Goal: Information Seeking & Learning: Check status

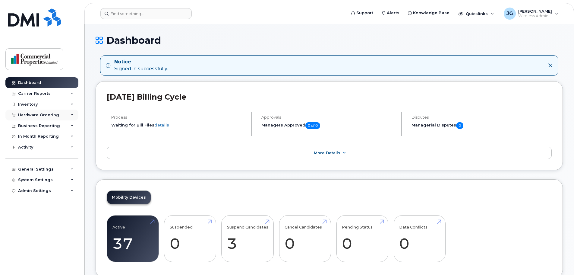
click at [43, 115] on div "Hardware Ordering" at bounding box center [38, 115] width 41 height 5
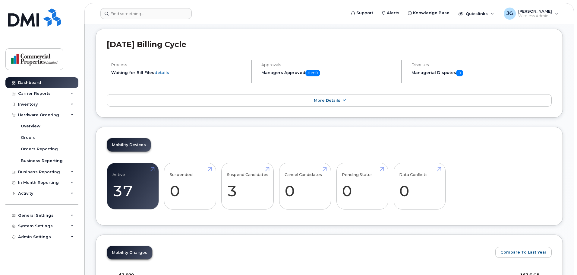
scroll to position [74, 0]
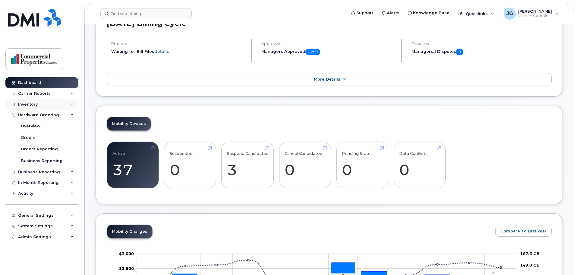
click at [46, 107] on div "Inventory" at bounding box center [41, 104] width 73 height 11
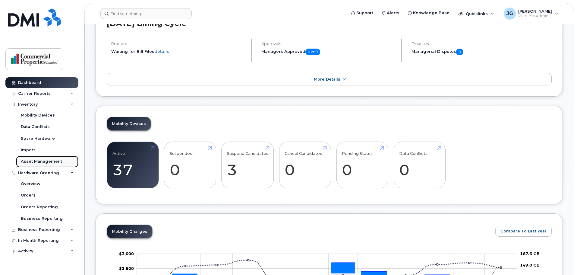
click at [48, 161] on div "Asset Management" at bounding box center [41, 161] width 41 height 5
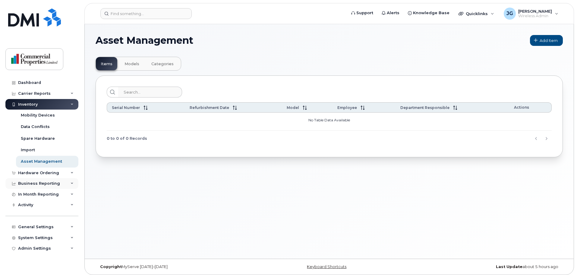
click at [53, 182] on div "Business Reporting" at bounding box center [39, 183] width 42 height 5
click at [60, 173] on div "Hardware Ordering" at bounding box center [41, 172] width 73 height 11
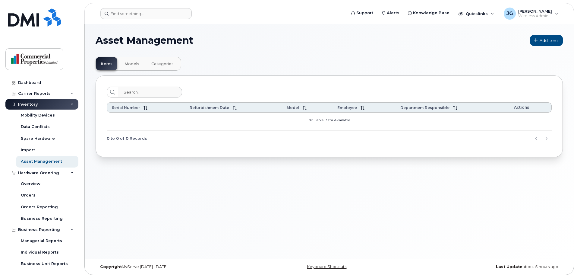
drag, startPoint x: 61, startPoint y: 96, endPoint x: 270, endPoint y: 211, distance: 238.4
click at [270, 211] on div "Asset Management Add Item Items Models Categories Serial Number Refurbishment D…" at bounding box center [329, 141] width 489 height 234
click at [50, 116] on div "Mobility Devices" at bounding box center [38, 115] width 34 height 5
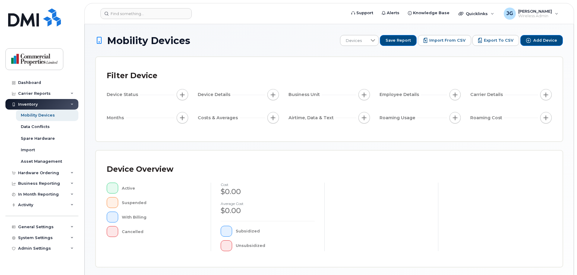
click at [61, 103] on div "Inventory" at bounding box center [41, 104] width 73 height 11
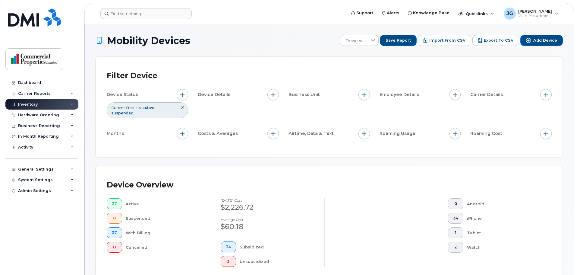
click at [61, 103] on div "Inventory" at bounding box center [41, 104] width 73 height 11
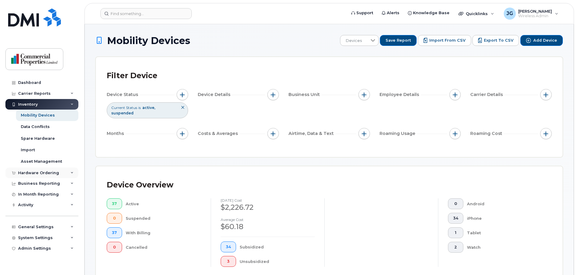
click at [69, 170] on div "Hardware Ordering" at bounding box center [41, 172] width 73 height 11
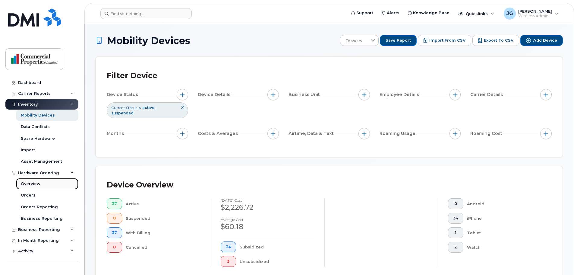
click at [41, 185] on link "Overview" at bounding box center [47, 183] width 62 height 11
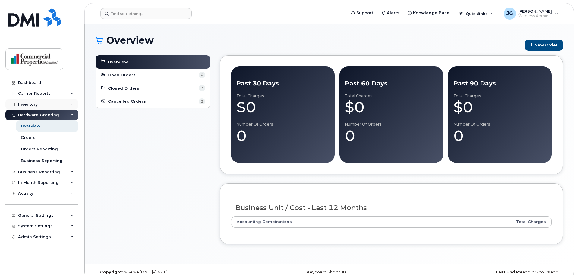
click at [42, 101] on div "Inventory" at bounding box center [41, 104] width 73 height 11
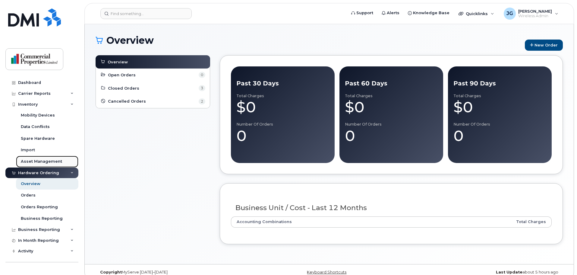
click at [50, 161] on div "Asset Management" at bounding box center [41, 161] width 41 height 5
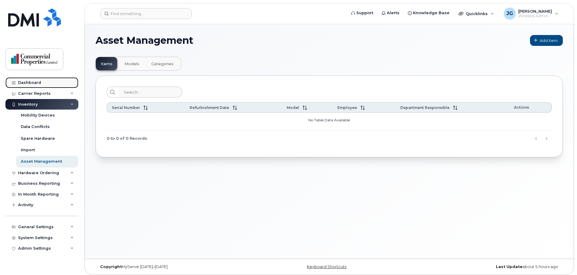
click at [40, 84] on div "Dashboard" at bounding box center [29, 82] width 23 height 5
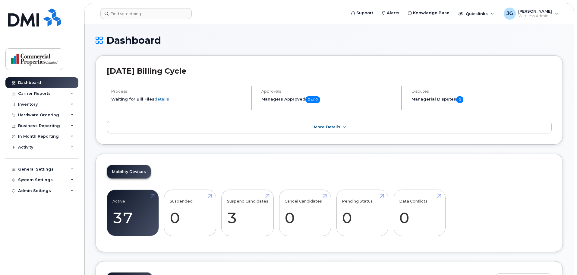
click at [124, 163] on div "Mobility Devices Active 37 12% Suspended 0 Suspend Candidates 3 Cancel Candidat…" at bounding box center [329, 203] width 467 height 99
click at [128, 206] on link "Active 37 12%" at bounding box center [133, 213] width 41 height 40
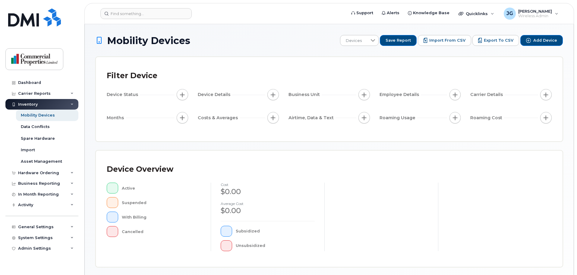
scroll to position [140, 0]
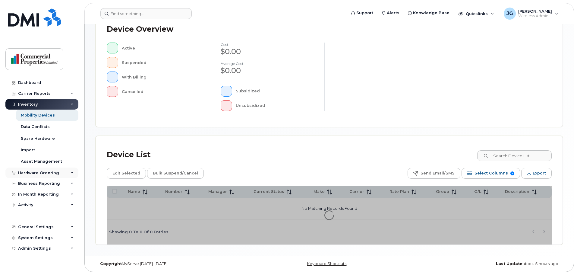
click at [61, 173] on div "Hardware Ordering" at bounding box center [41, 172] width 73 height 11
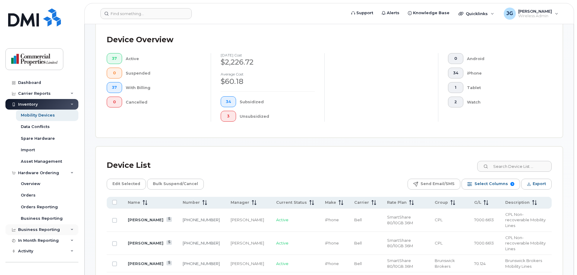
click at [59, 228] on div "Business Reporting" at bounding box center [41, 229] width 73 height 11
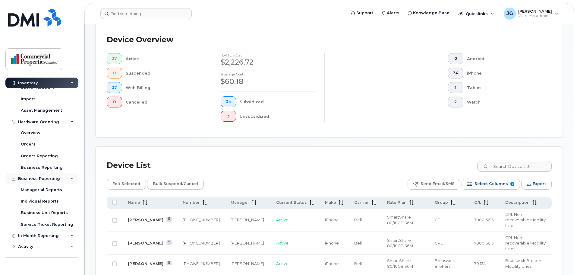
scroll to position [54, 0]
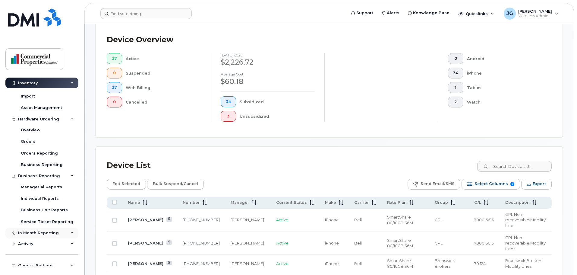
click at [60, 232] on div "In Month Reporting" at bounding box center [41, 232] width 73 height 11
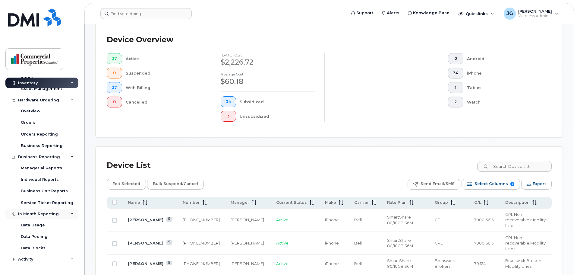
scroll to position [72, 0]
click at [66, 159] on div "Business Reporting" at bounding box center [41, 157] width 73 height 11
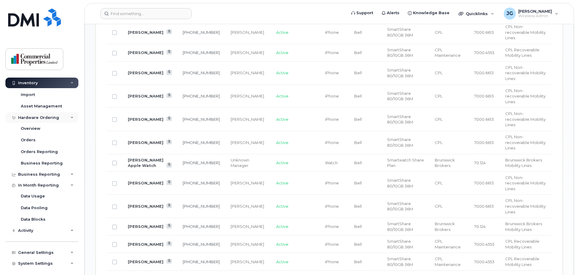
scroll to position [68, 0]
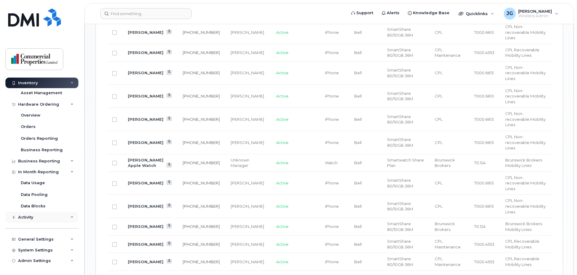
click at [56, 217] on div "Activity" at bounding box center [41, 217] width 73 height 11
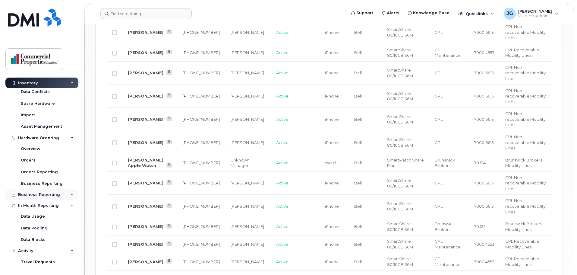
scroll to position [35, 0]
click at [67, 196] on div "Business Reporting" at bounding box center [41, 194] width 73 height 11
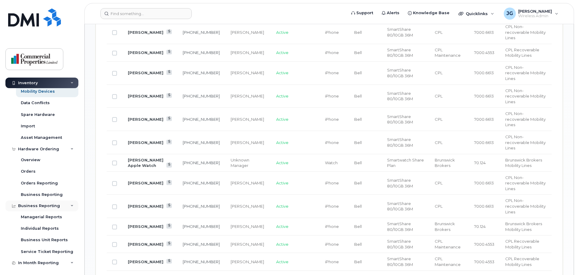
scroll to position [24, 0]
click at [58, 230] on link "Individual Reports" at bounding box center [47, 228] width 62 height 11
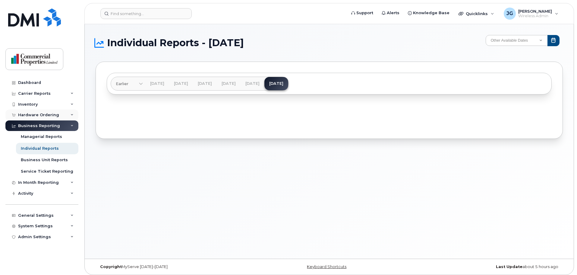
click at [48, 118] on div "Hardware Ordering" at bounding box center [41, 114] width 73 height 11
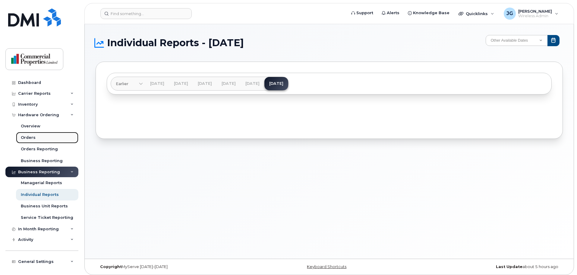
click at [45, 136] on link "Orders" at bounding box center [47, 137] width 62 height 11
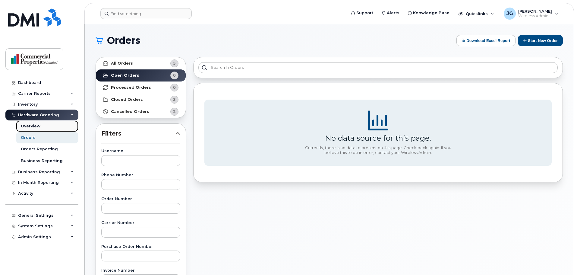
click at [40, 126] on link "Overview" at bounding box center [47, 125] width 62 height 11
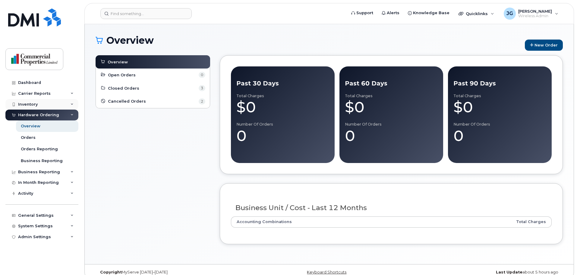
click at [51, 104] on div "Inventory" at bounding box center [41, 104] width 73 height 11
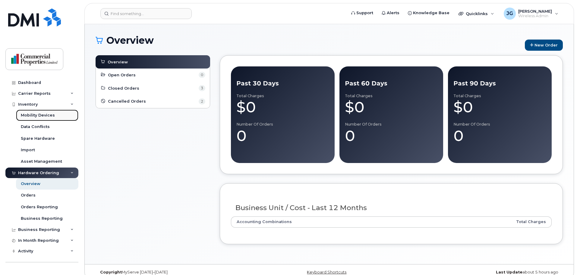
click at [47, 118] on div "Mobility Devices" at bounding box center [38, 115] width 34 height 5
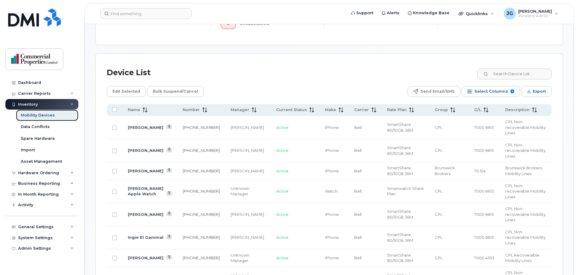
scroll to position [237, 0]
click at [496, 87] on span "Select Columns" at bounding box center [491, 91] width 33 height 9
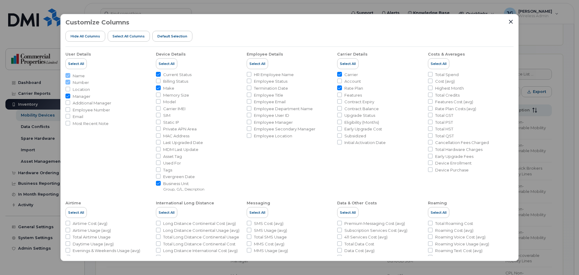
click at [509, 25] on div "Customize Columns Hide All Columns Select all Columns Default Selection" at bounding box center [289, 33] width 448 height 28
click at [510, 25] on div "Customize Columns Hide All Columns Select all Columns Default Selection" at bounding box center [289, 33] width 448 height 28
click at [512, 23] on icon "Close" at bounding box center [511, 21] width 5 height 5
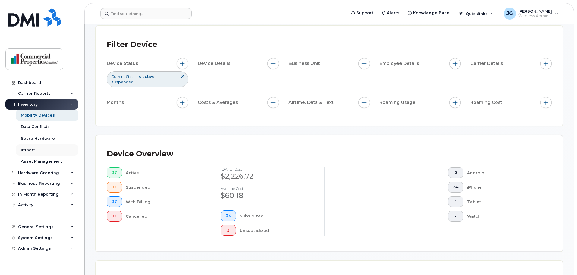
scroll to position [31, 0]
click at [70, 104] on div "Inventory" at bounding box center [41, 104] width 73 height 11
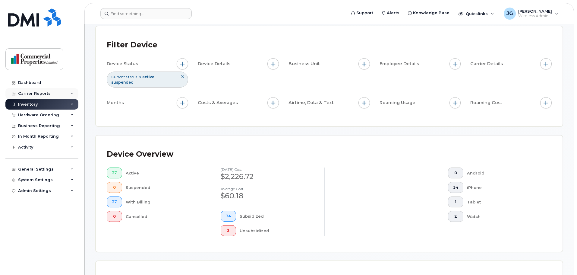
click at [70, 95] on div "Carrier Reports" at bounding box center [41, 93] width 73 height 11
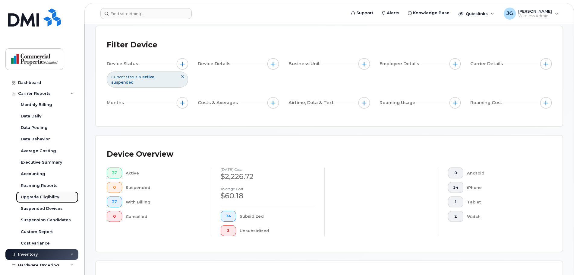
click at [57, 197] on div "Upgrade Eligibility" at bounding box center [40, 196] width 38 height 5
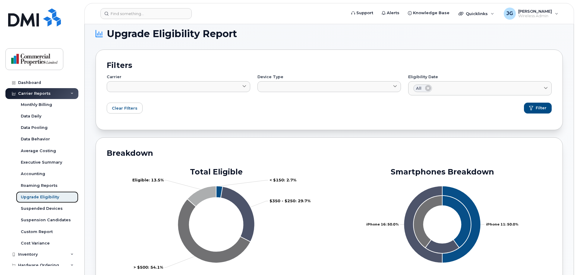
scroll to position [6, 0]
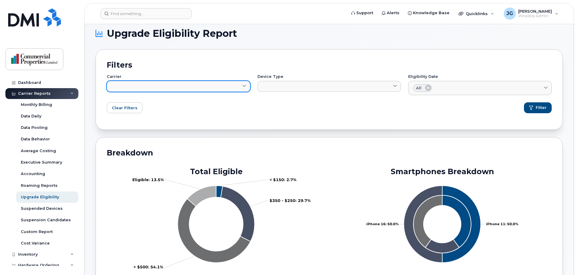
click at [224, 84] on link at bounding box center [179, 86] width 144 height 11
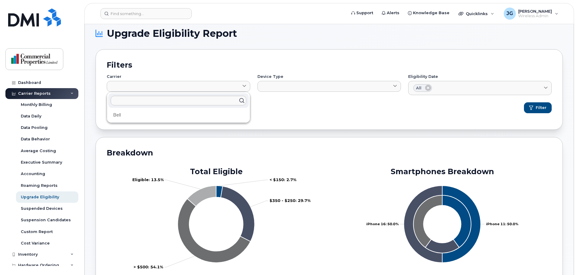
click at [290, 100] on form "Carrier Bell Device Type Smartphones Only Data Only Eligibility Date All All El…" at bounding box center [329, 93] width 445 height 49
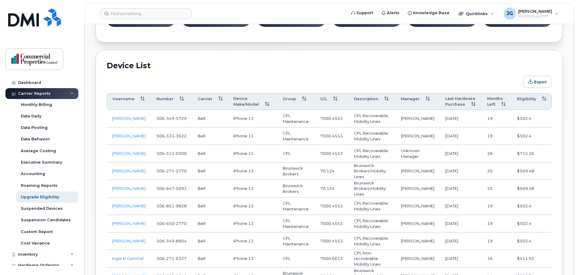
scroll to position [291, 0]
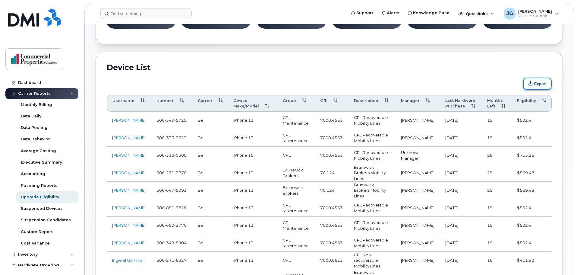
click at [530, 83] on icon "submit" at bounding box center [530, 83] width 5 height 5
